Goal: Use online tool/utility: Utilize a website feature to perform a specific function

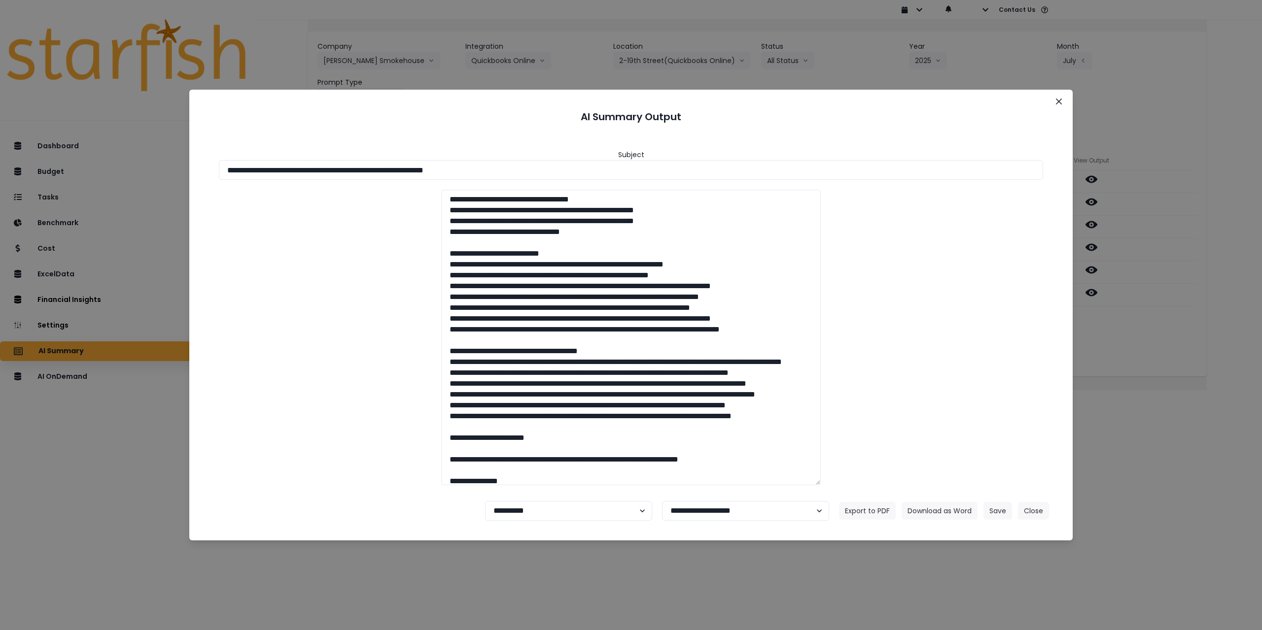
drag, startPoint x: 1056, startPoint y: 104, endPoint x: 384, endPoint y: 589, distance: 828.9
click at [385, 587] on div "**********" at bounding box center [631, 315] width 1262 height 630
click at [537, 549] on div "**********" at bounding box center [631, 315] width 1262 height 630
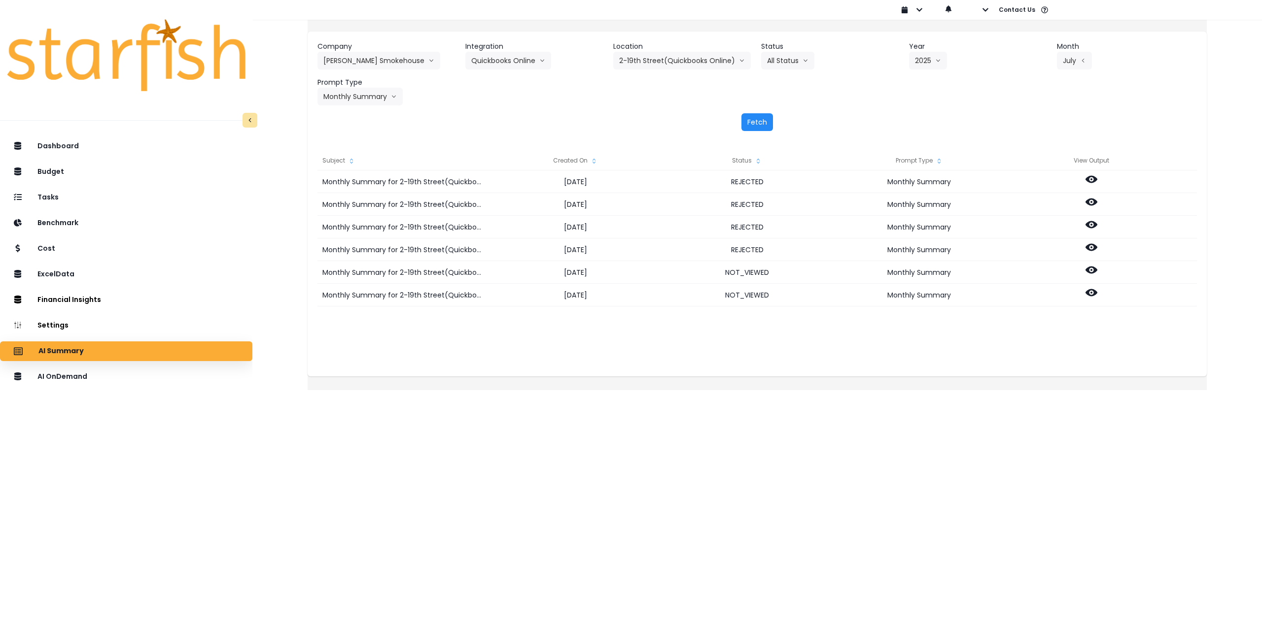
click at [760, 117] on button "Fetch" at bounding box center [757, 122] width 32 height 18
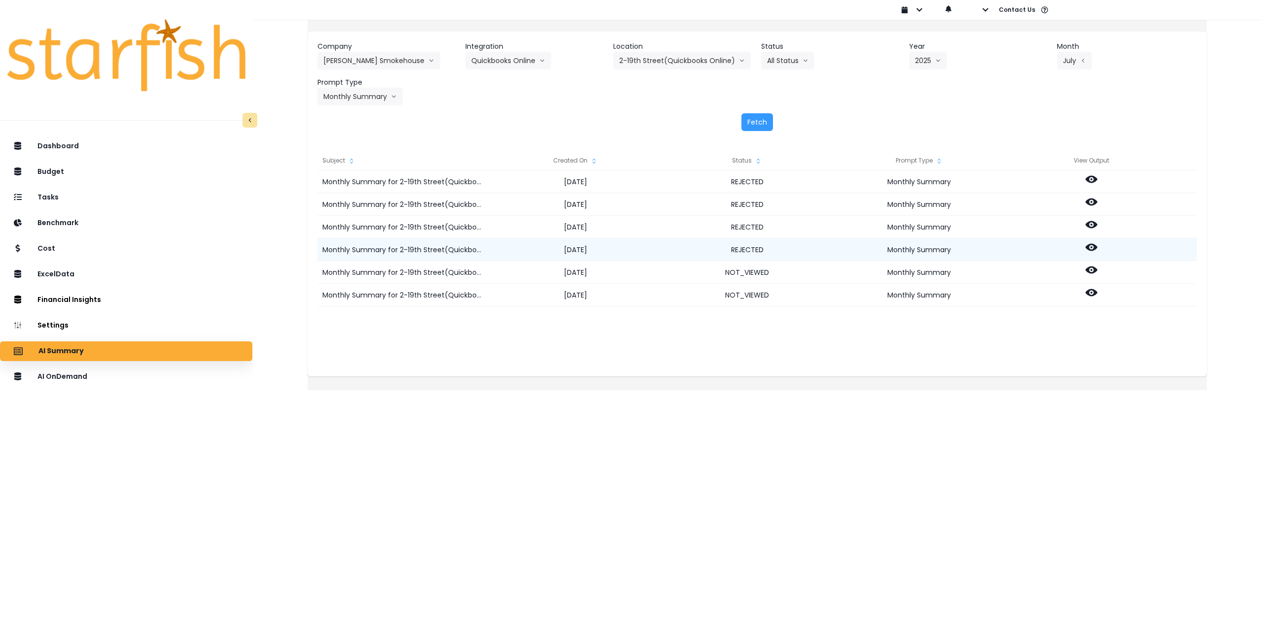
click at [1097, 244] on icon at bounding box center [1091, 247] width 12 height 7
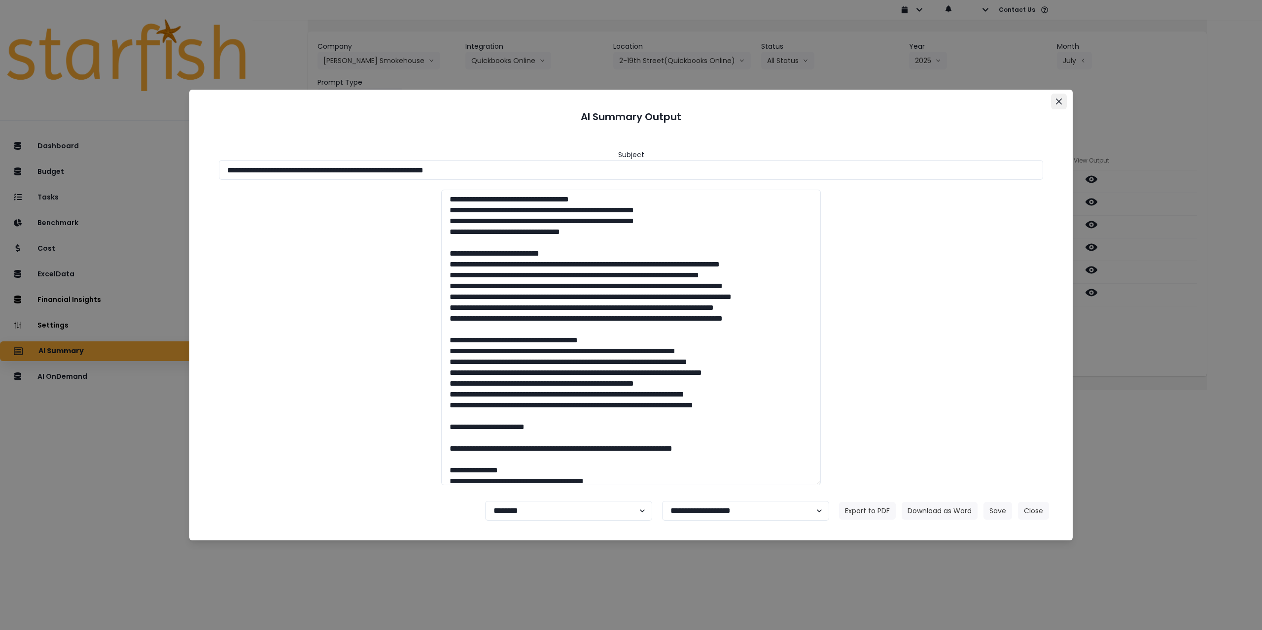
click at [1061, 101] on icon "Close" at bounding box center [1059, 102] width 6 height 6
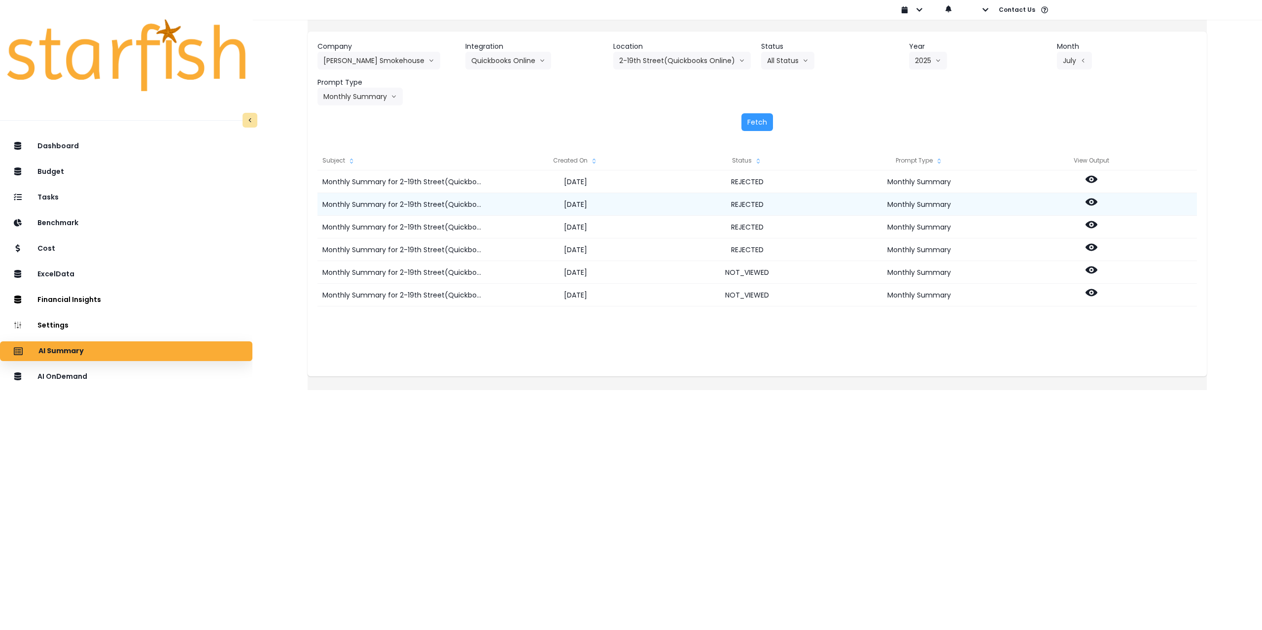
click at [1097, 204] on icon at bounding box center [1091, 202] width 12 height 12
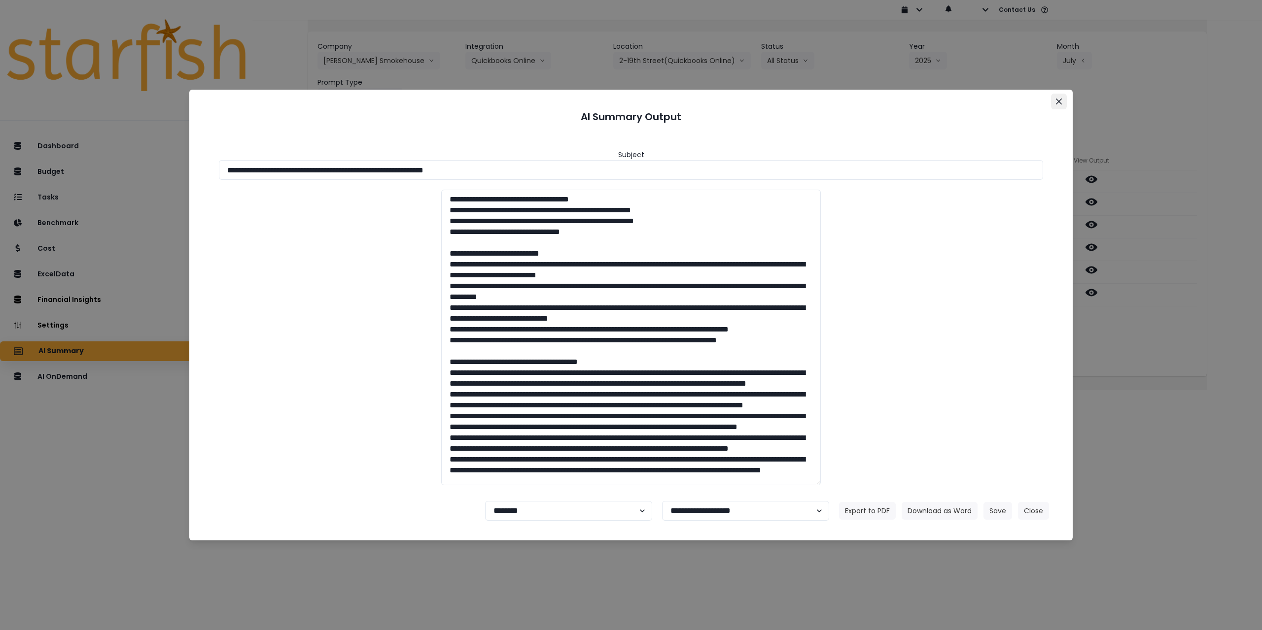
click at [1061, 106] on button "Close" at bounding box center [1059, 102] width 16 height 16
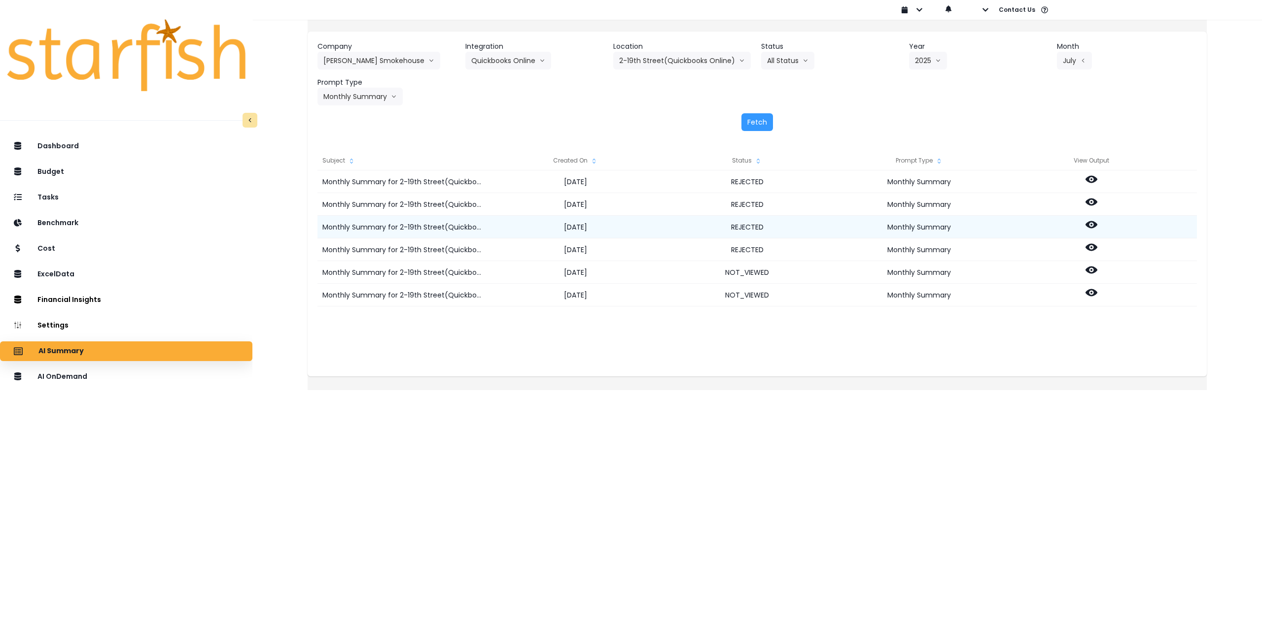
click at [1097, 228] on icon at bounding box center [1091, 224] width 12 height 7
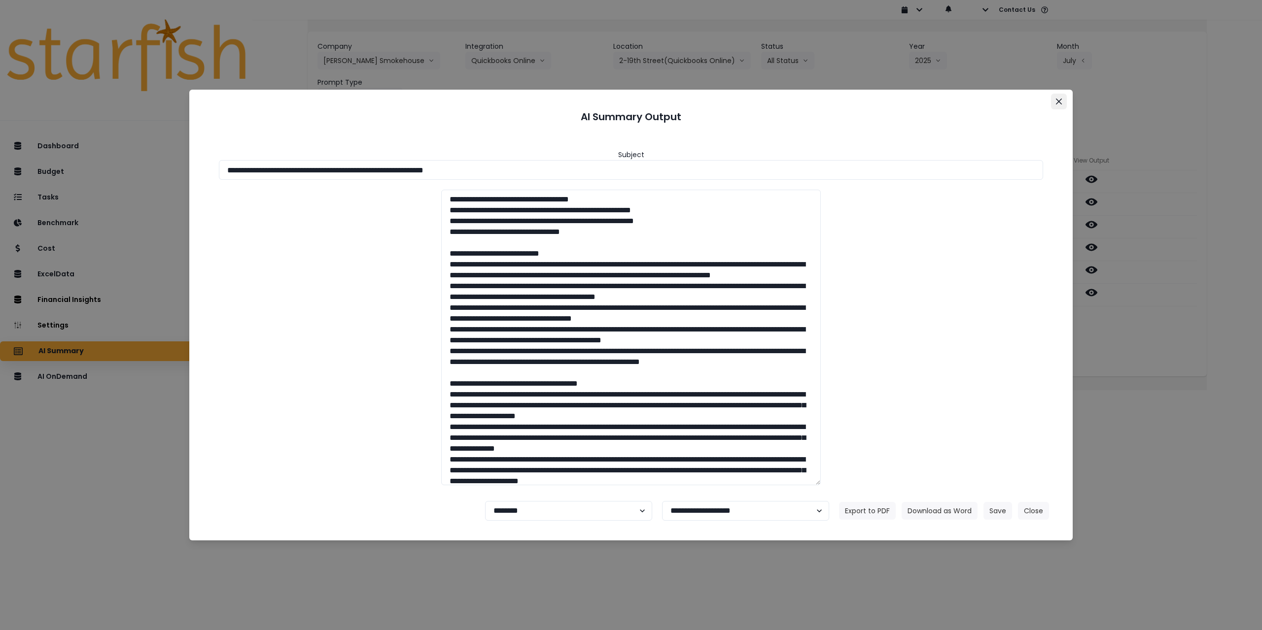
click at [1057, 102] on icon "Close" at bounding box center [1059, 102] width 6 height 6
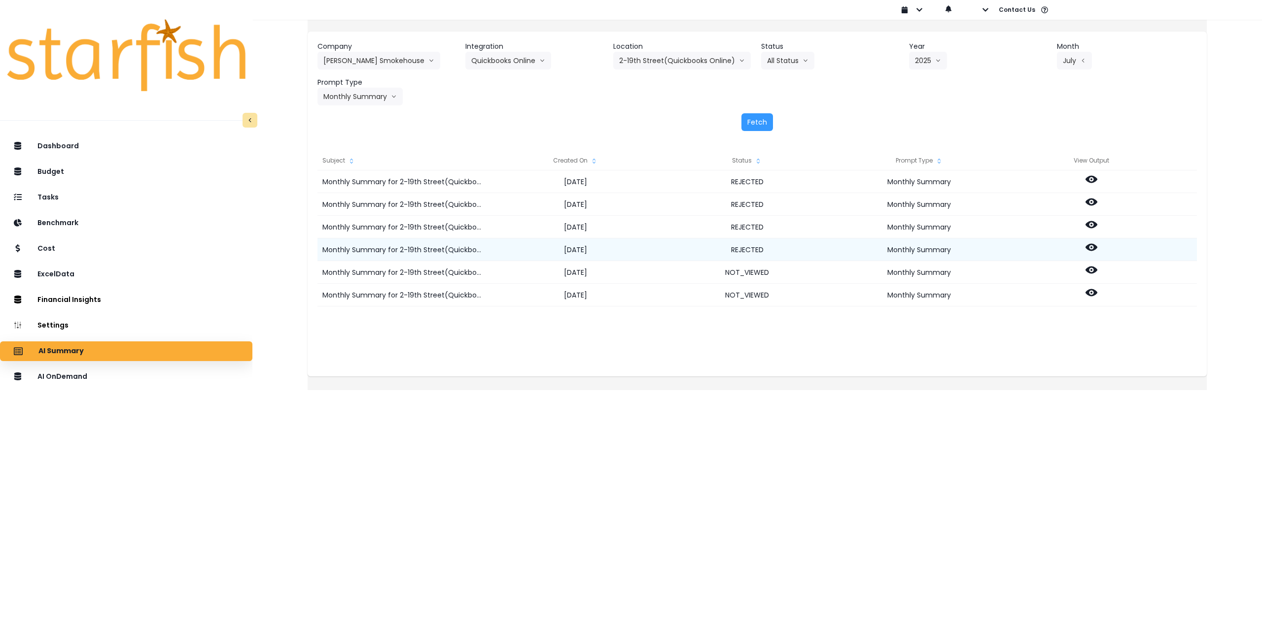
click at [1097, 246] on icon at bounding box center [1091, 248] width 12 height 12
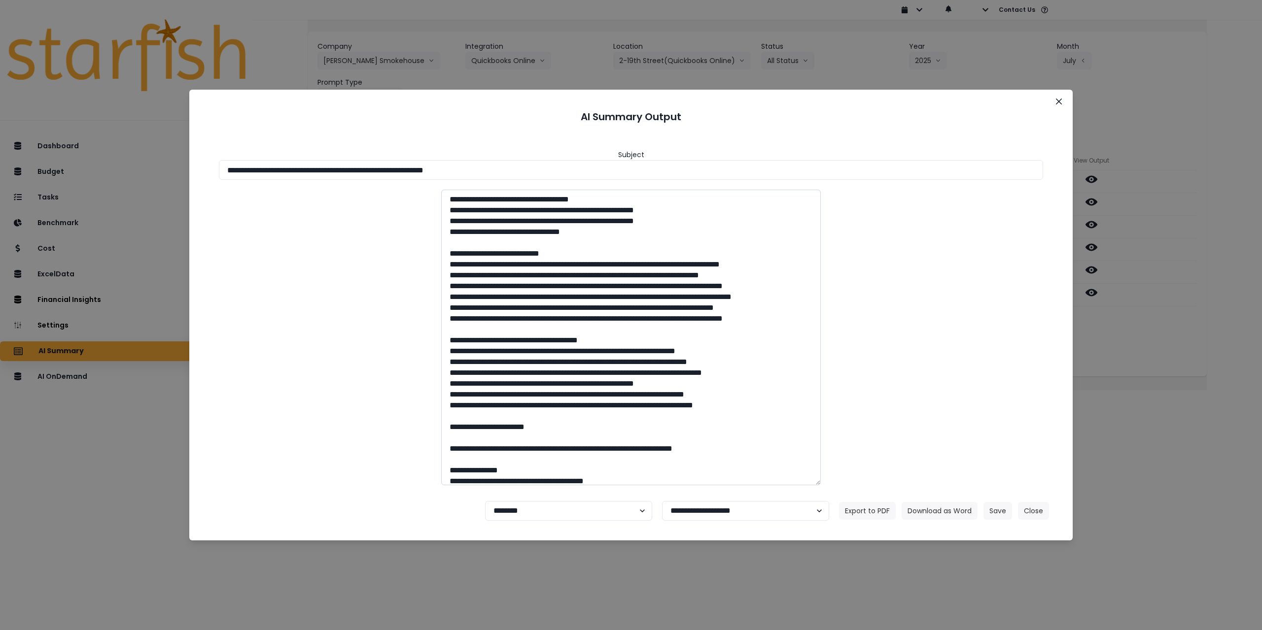
drag, startPoint x: 501, startPoint y: 376, endPoint x: 447, endPoint y: 265, distance: 123.4
click at [447, 265] on textarea at bounding box center [631, 338] width 380 height 296
click at [498, 361] on textarea at bounding box center [631, 338] width 380 height 296
drag, startPoint x: 489, startPoint y: 360, endPoint x: 463, endPoint y: 361, distance: 26.6
click at [463, 361] on textarea at bounding box center [631, 338] width 380 height 296
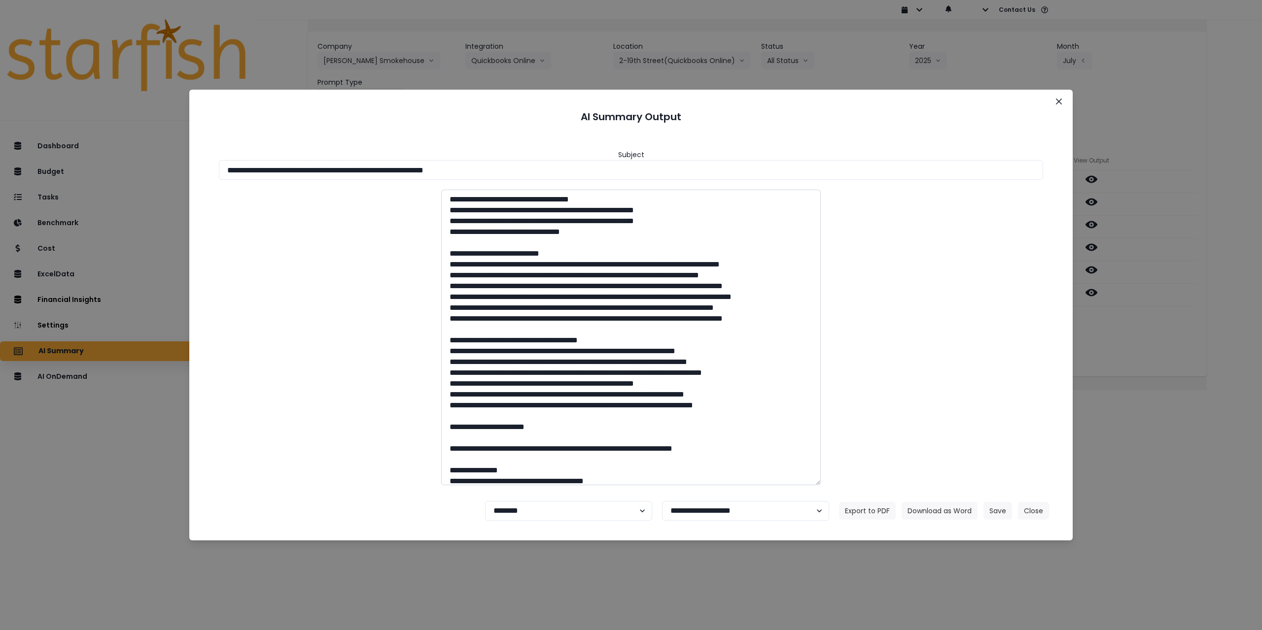
click at [452, 252] on textarea at bounding box center [631, 338] width 380 height 296
drag, startPoint x: 1061, startPoint y: 102, endPoint x: 1065, endPoint y: 111, distance: 10.8
click at [1061, 102] on icon "Close" at bounding box center [1059, 102] width 6 height 6
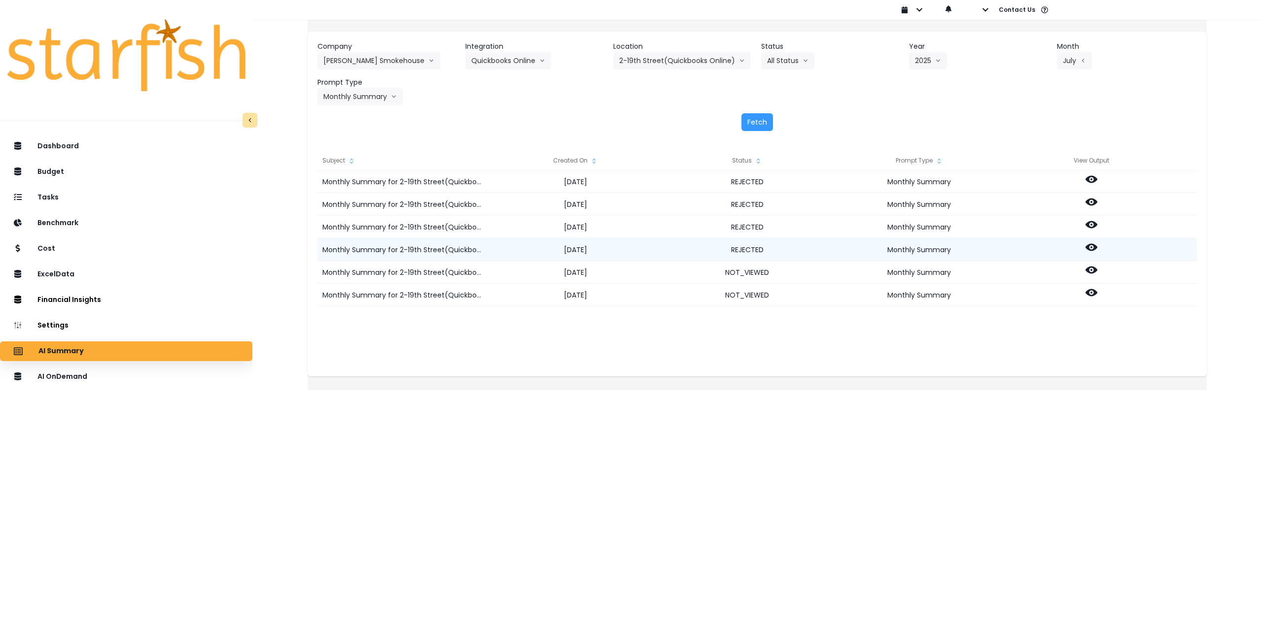
click at [1100, 256] on div at bounding box center [1091, 250] width 172 height 23
click at [1097, 250] on icon at bounding box center [1091, 247] width 12 height 7
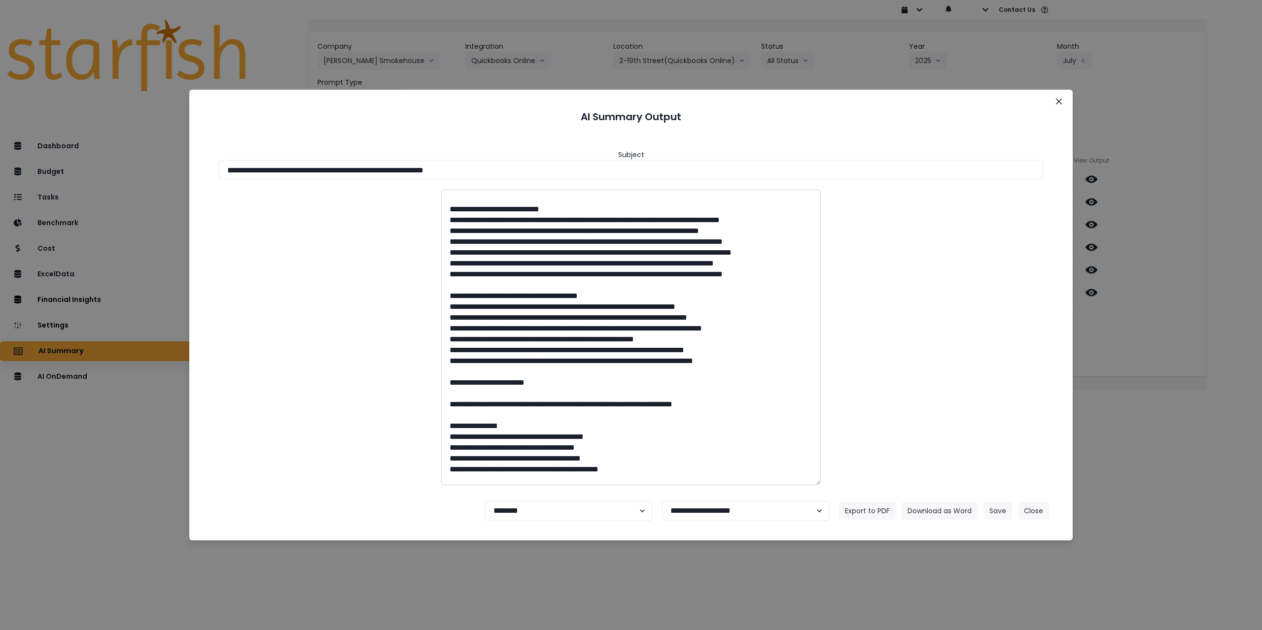
scroll to position [49, 0]
